Goal: Information Seeking & Learning: Learn about a topic

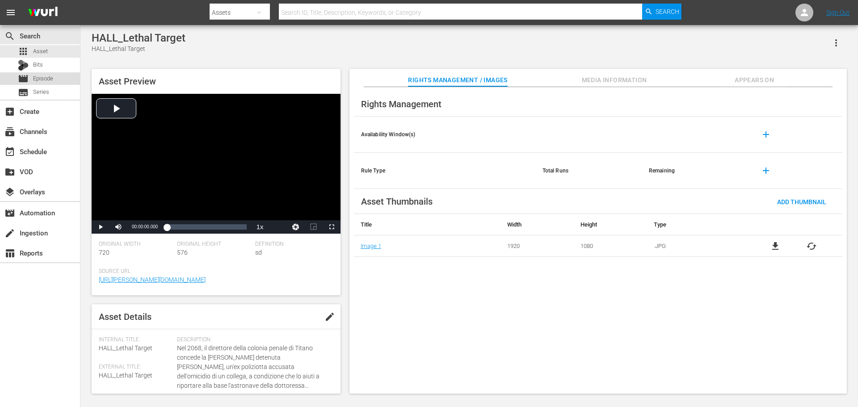
click at [69, 82] on div "movie Episode" at bounding box center [40, 78] width 80 height 13
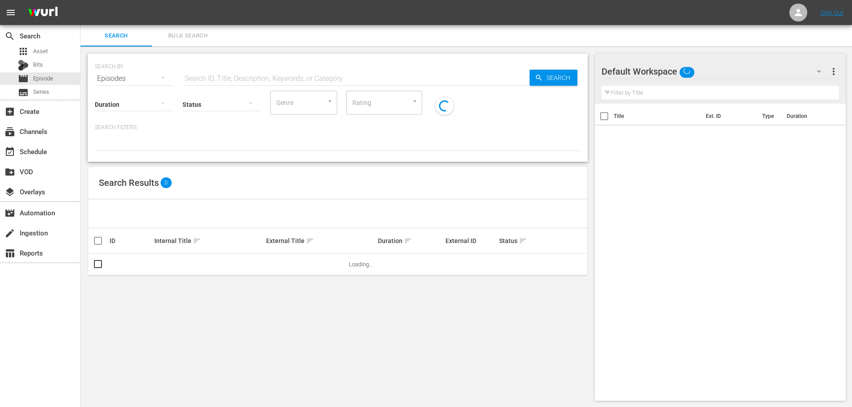
click at [215, 80] on input "text" at bounding box center [355, 78] width 347 height 21
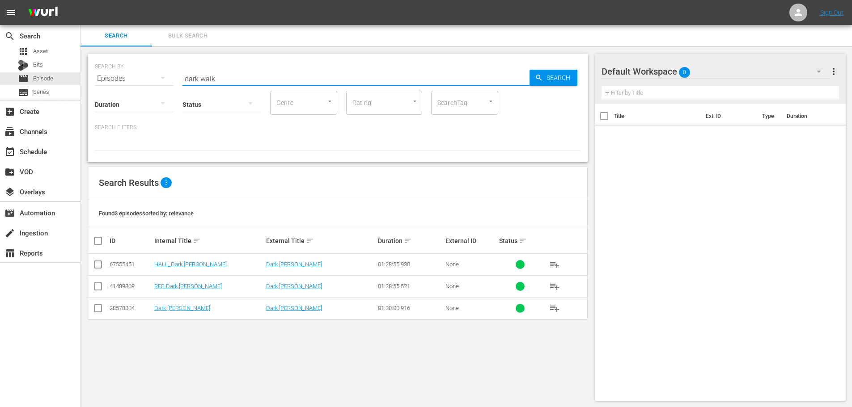
drag, startPoint x: 256, startPoint y: 69, endPoint x: 113, endPoint y: 89, distance: 144.5
click at [113, 89] on div "SEARCH BY Search By Episodes Search ID, Title, Description, Keywords, or Catego…" at bounding box center [338, 108] width 500 height 108
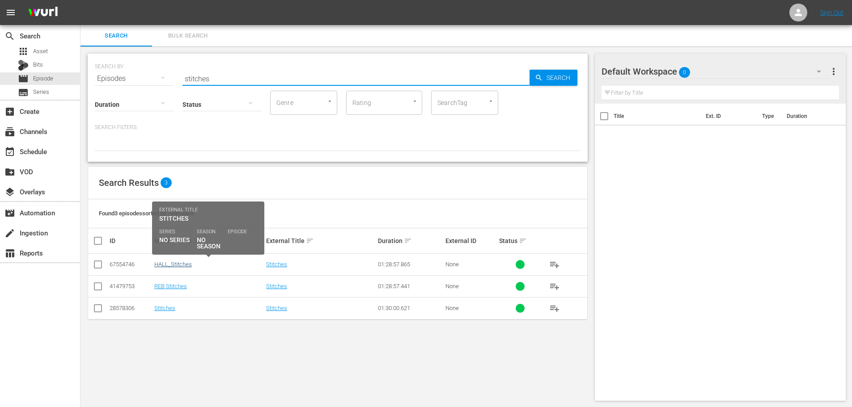
type input "stitches"
click at [182, 262] on link "HALL_Stitches" at bounding box center [173, 264] width 38 height 7
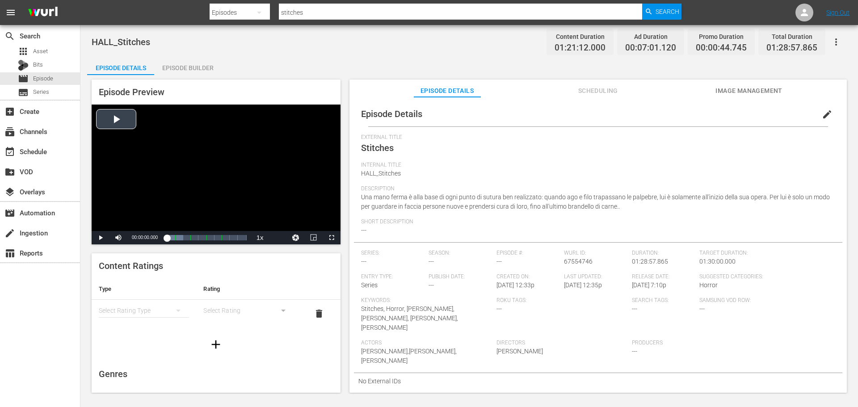
click at [255, 175] on div "Video Player" at bounding box center [216, 168] width 249 height 127
click at [332, 238] on span "Video Player" at bounding box center [332, 238] width 0 height 0
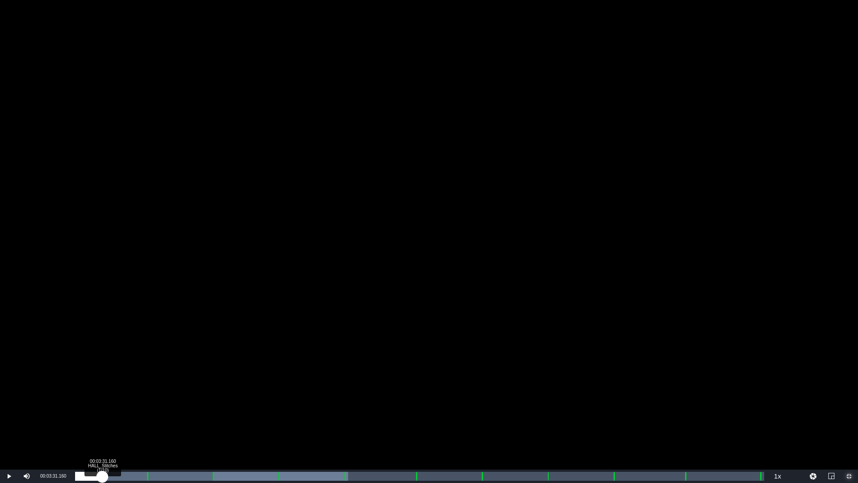
click at [102, 407] on div "Loaded : 39.59% 00:03:31.160 HALL_Stitches (1/10) 00:00:08.487" at bounding box center [419, 476] width 689 height 9
click at [124, 407] on div "00:06:13.858 HALL_Stitches (1/10)" at bounding box center [123, 476] width 0 height 9
click at [177, 407] on div "Loaded : 6.53% 00:13:12.717 HALL_Stitches (2/10) 00:05:05.311" at bounding box center [420, 475] width 698 height 13
click at [187, 407] on div "Loaded : 14.30% 00:14:25.412 HALL_Stitches (2/10) 00:11:28.594" at bounding box center [420, 475] width 698 height 13
click at [199, 407] on div "Loaded : 15.78% 00:16:02.338 HALL_Stitches (2/10) 00:12:41.139" at bounding box center [419, 476] width 689 height 9
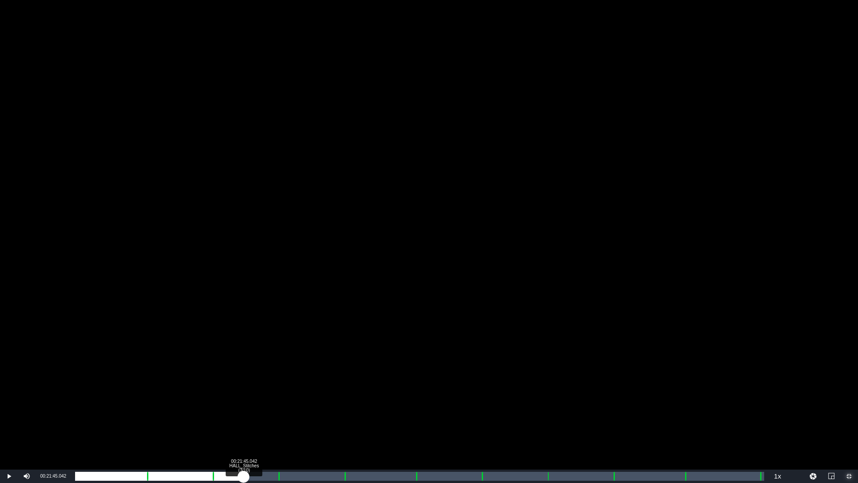
click at [244, 407] on div "Loaded : 17.63% 00:21:45.042 HALL_Stitches (3/10) 00:14:18.195" at bounding box center [419, 476] width 689 height 9
click at [261, 407] on div "Loaded : 24.28% 00:23:56.584 HALL_Stitches (3/10) 00:19:32.335" at bounding box center [419, 476] width 689 height 9
click at [314, 407] on div "Loaded : 27.98% 00:30:51.982 HALL_Stitches (4/10) 00:22:04.277 Cue Point 3: 00:…" at bounding box center [419, 476] width 689 height 9
drag, startPoint x: 314, startPoint y: 471, endPoint x: 86, endPoint y: 474, distance: 228.5
click at [86, 407] on div "00:00:11.466" at bounding box center [80, 476] width 11 height 9
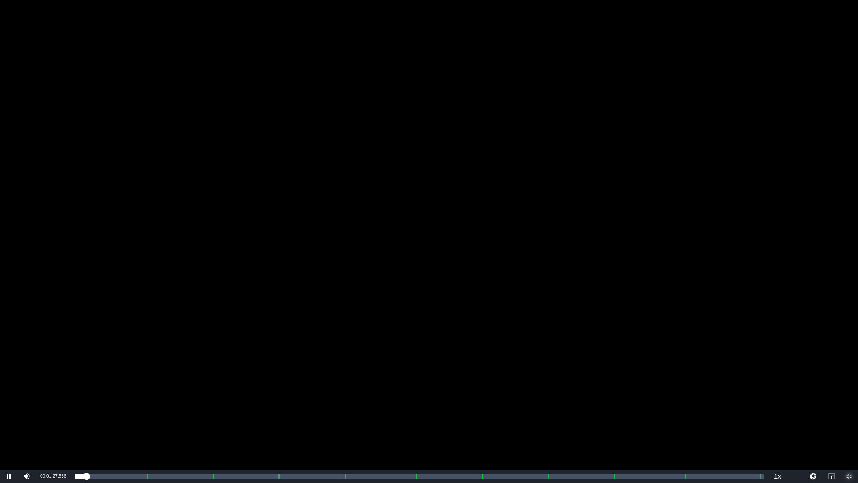
click at [849, 407] on span "Video Player" at bounding box center [849, 476] width 0 height 0
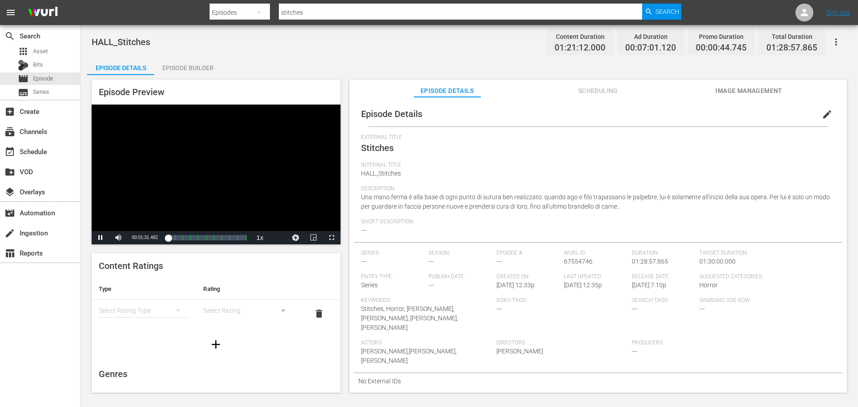
click at [256, 188] on div "Video Player" at bounding box center [216, 168] width 249 height 127
click at [52, 76] on span "Episode" at bounding box center [43, 78] width 20 height 9
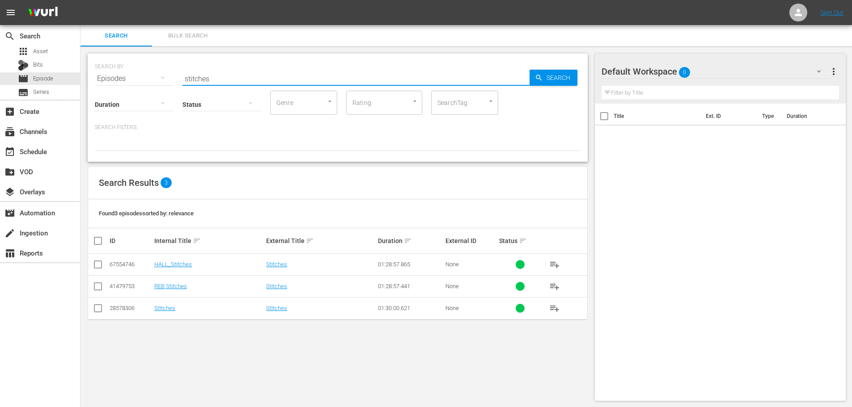
drag, startPoint x: 273, startPoint y: 74, endPoint x: 183, endPoint y: 93, distance: 92.2
click at [183, 93] on div "SEARCH BY Search By Episodes Search ID, Title, Description, Keywords, or Catego…" at bounding box center [338, 108] width 500 height 108
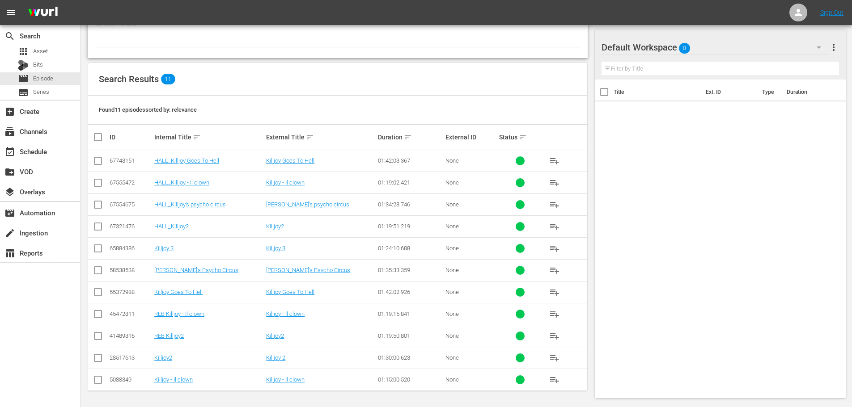
scroll to position [104, 0]
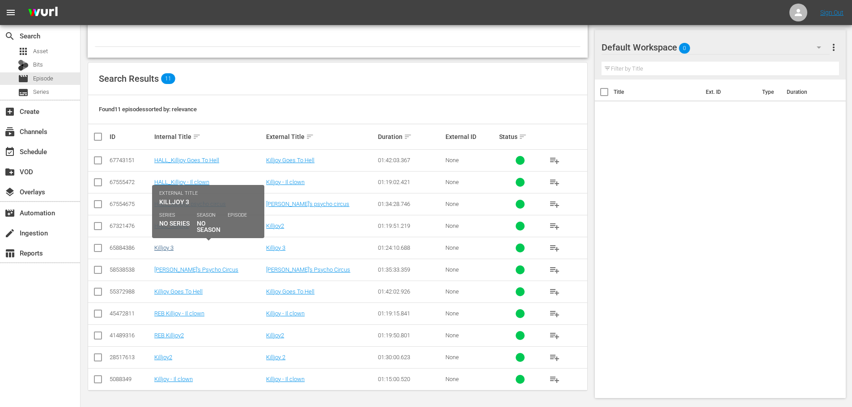
type input "killjoy"
click at [169, 247] on link "Killjoy 3" at bounding box center [163, 248] width 19 height 7
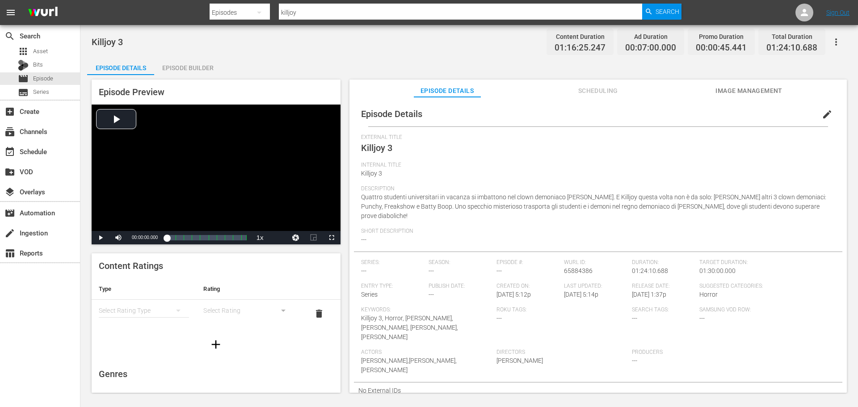
click at [190, 69] on div "Episode Builder" at bounding box center [187, 67] width 67 height 21
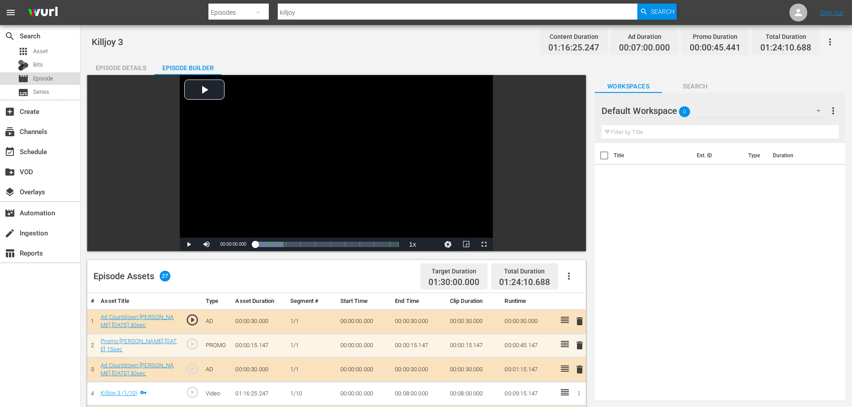
click at [72, 76] on div "movie Episode" at bounding box center [40, 78] width 80 height 13
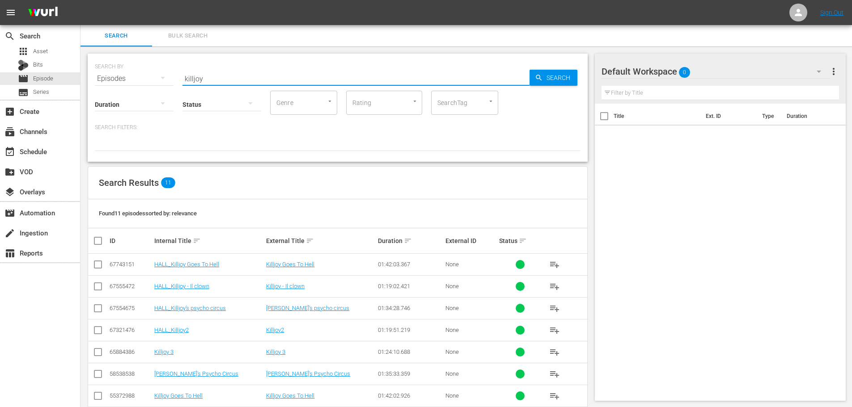
drag, startPoint x: 205, startPoint y: 76, endPoint x: 161, endPoint y: 88, distance: 45.2
click at [161, 88] on div "SEARCH BY Search By Episodes Search ID, Title, Description, Keywords, or Catego…" at bounding box center [338, 108] width 500 height 108
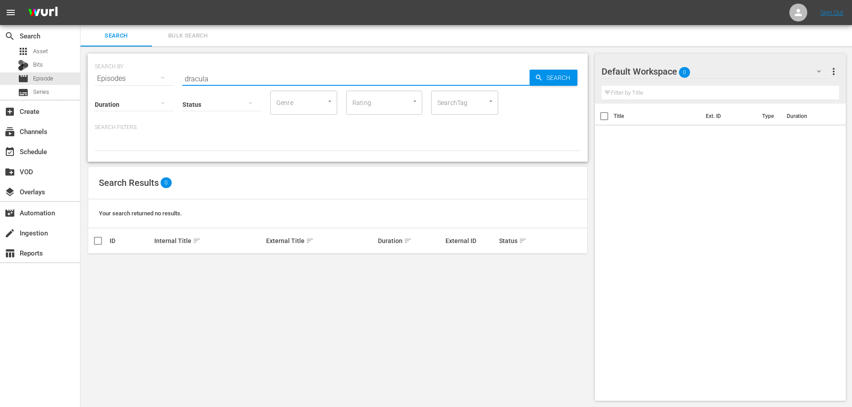
drag, startPoint x: 114, startPoint y: 87, endPoint x: 119, endPoint y: 92, distance: 6.3
click at [118, 95] on div "SEARCH BY Search By Episodes Search ID, Title, Description, Keywords, or Catego…" at bounding box center [338, 108] width 500 height 108
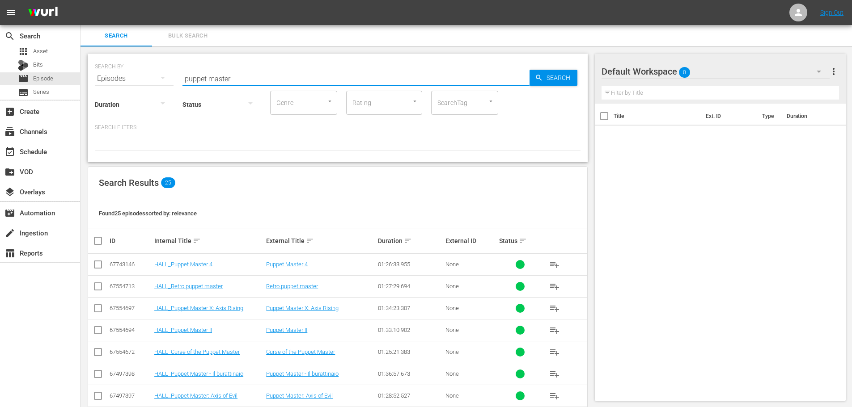
drag, startPoint x: 245, startPoint y: 72, endPoint x: 112, endPoint y: 82, distance: 133.1
click at [112, 82] on div "SEARCH BY Search By Episodes Search ID, Title, Description, Keywords, or Catego…" at bounding box center [338, 73] width 486 height 32
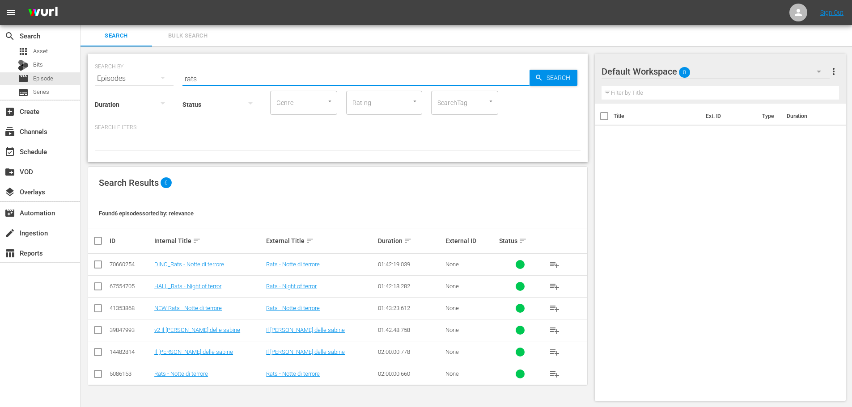
type input "rats"
